Goal: Information Seeking & Learning: Learn about a topic

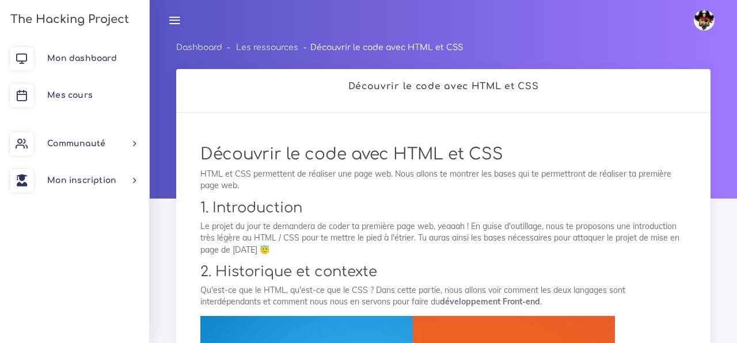
scroll to position [1715, 0]
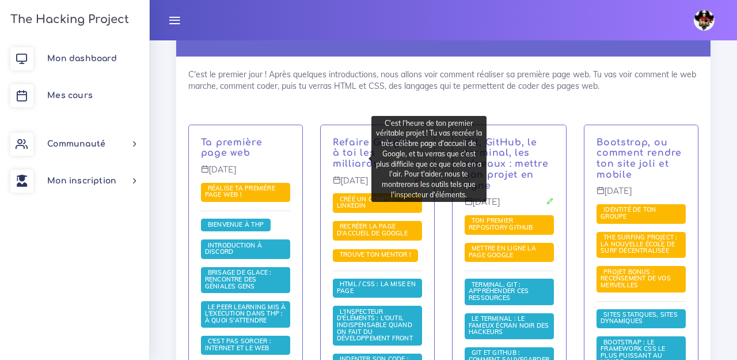
scroll to position [226, 0]
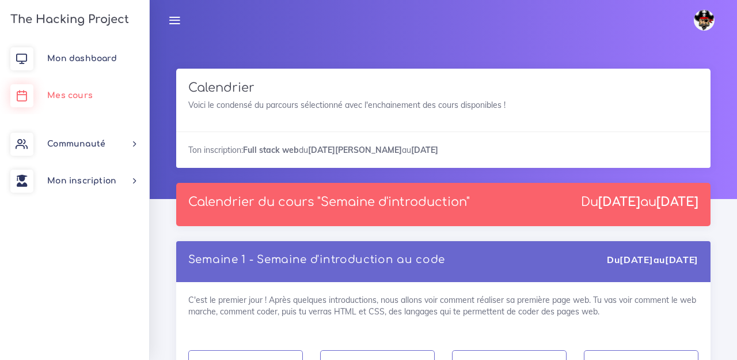
click at [61, 93] on span "Mes cours" at bounding box center [70, 95] width 46 height 9
click at [106, 185] on span "Mon inscription" at bounding box center [81, 180] width 69 height 9
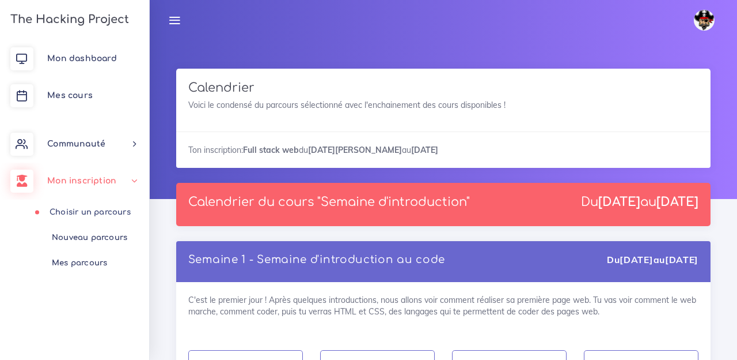
click at [100, 212] on link "Choisir un parcours" at bounding box center [72, 211] width 149 height 25
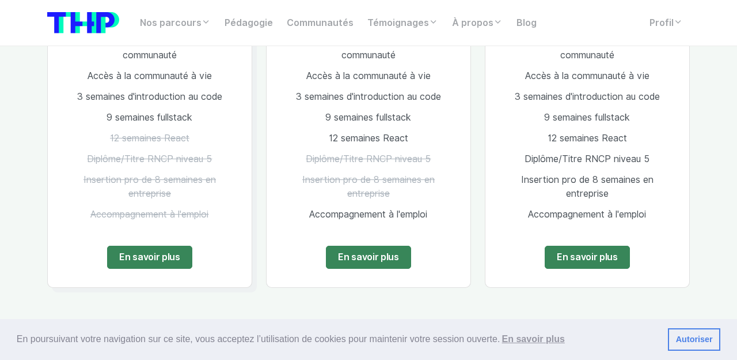
scroll to position [807, 0]
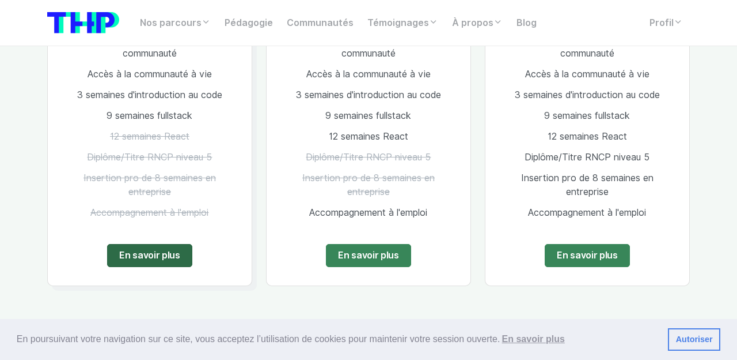
click at [137, 259] on link "En savoir plus" at bounding box center [149, 255] width 85 height 23
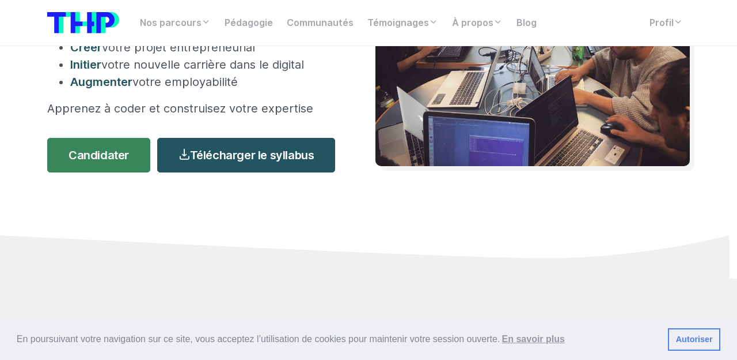
scroll to position [201, 0]
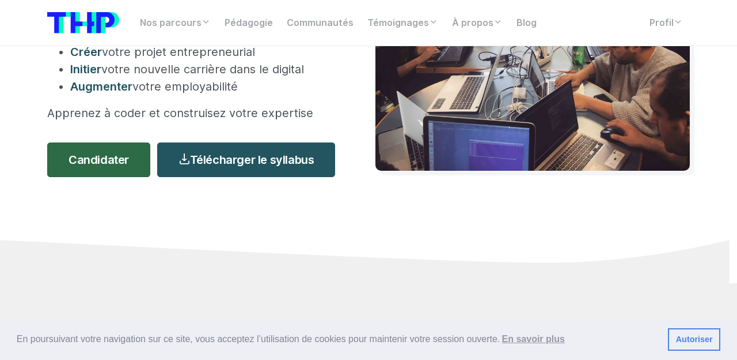
click at [119, 170] on link "Candidater" at bounding box center [98, 159] width 103 height 35
